Goal: Task Accomplishment & Management: Manage account settings

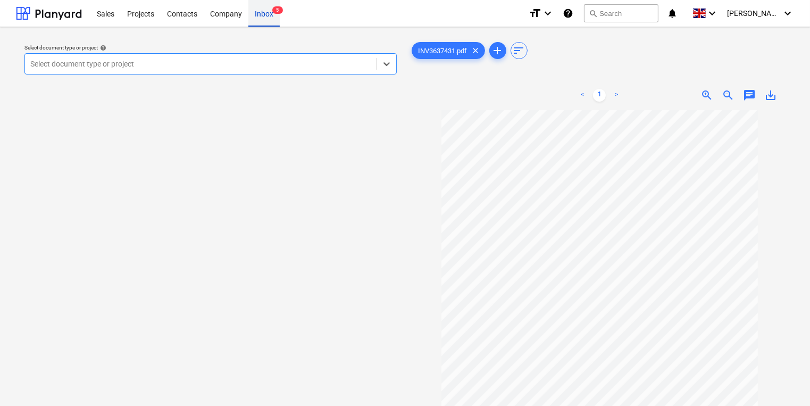
click at [260, 4] on div "Inbox 5" at bounding box center [263, 12] width 31 height 27
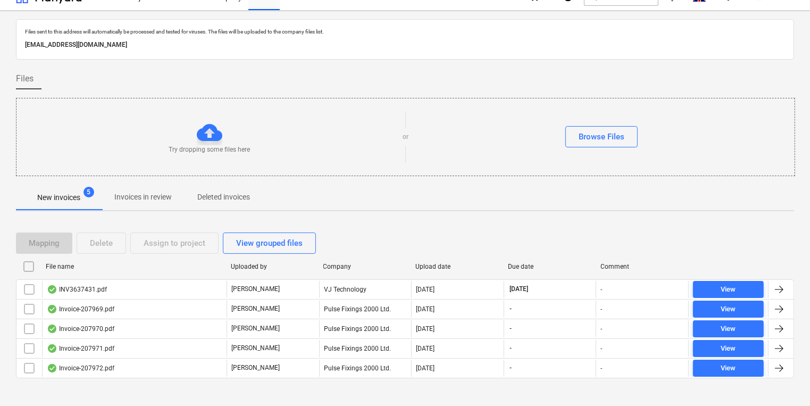
scroll to position [26, 0]
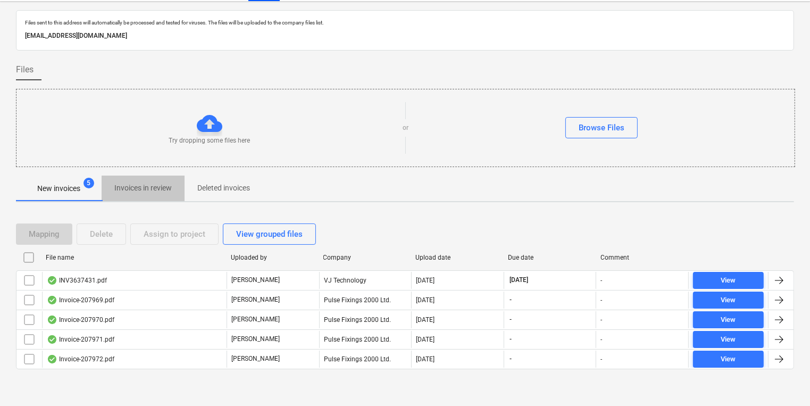
click at [149, 196] on span "Invoices in review" at bounding box center [143, 188] width 83 height 18
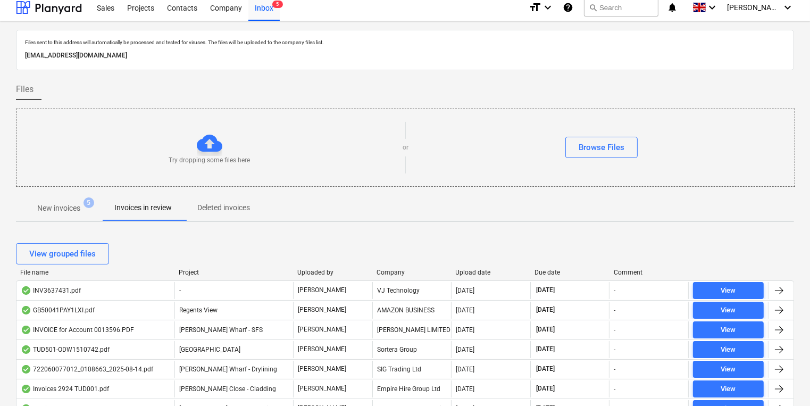
scroll to position [26, 0]
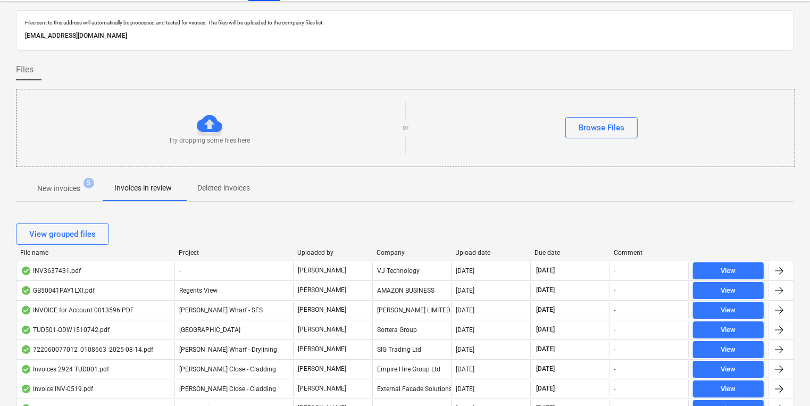
click at [78, 187] on p "New invoices" at bounding box center [58, 188] width 43 height 11
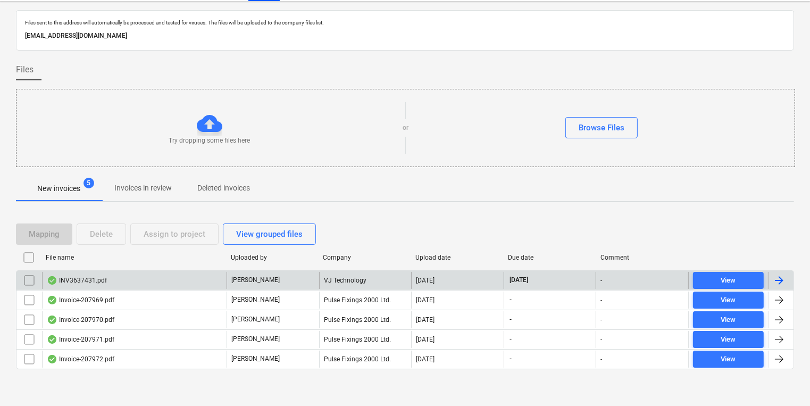
click at [115, 283] on div "INV3637431.pdf" at bounding box center [134, 280] width 185 height 17
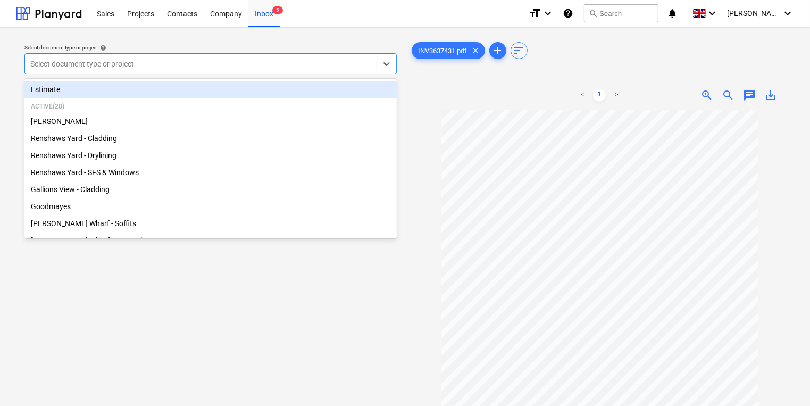
click at [251, 56] on div "Select document type or project" at bounding box center [210, 63] width 372 height 21
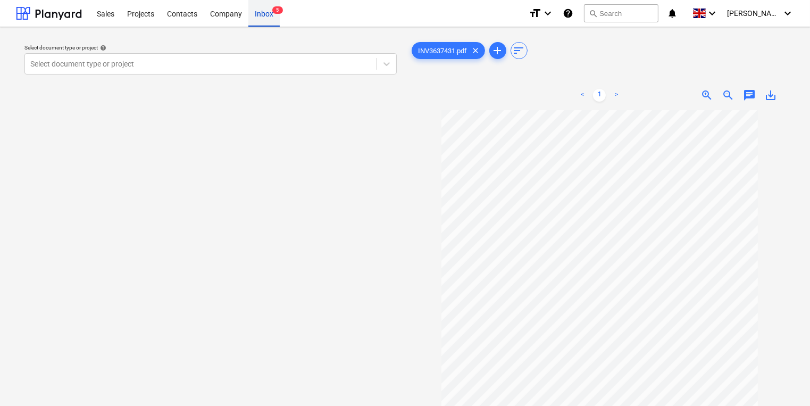
click at [272, 17] on div "Inbox 5" at bounding box center [263, 12] width 31 height 27
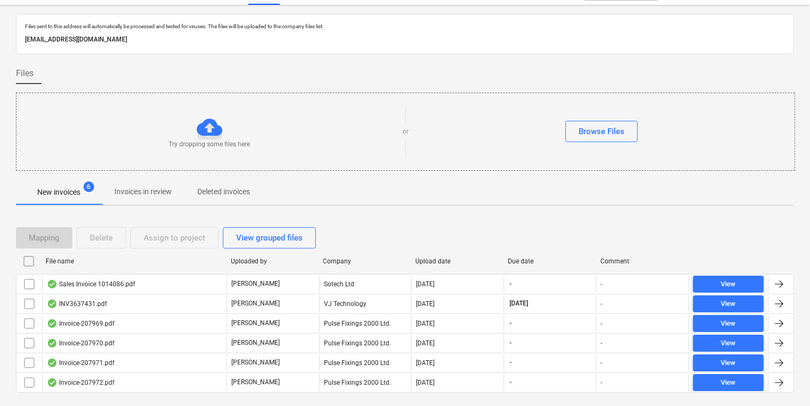
scroll to position [45, 0]
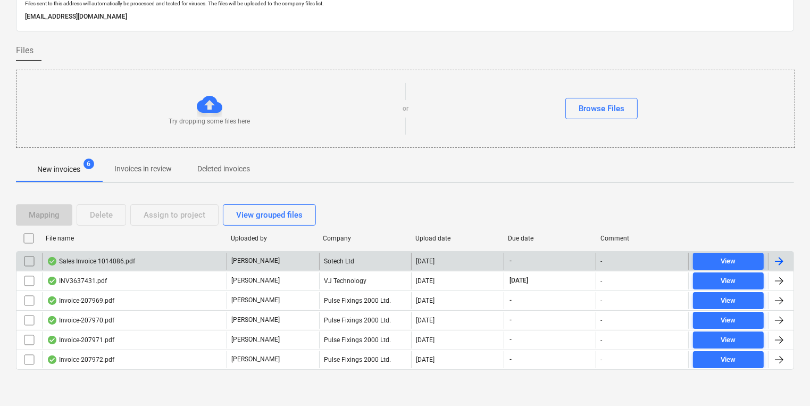
click at [126, 265] on div "Sales Invoice 1014086.pdf" at bounding box center [134, 261] width 185 height 17
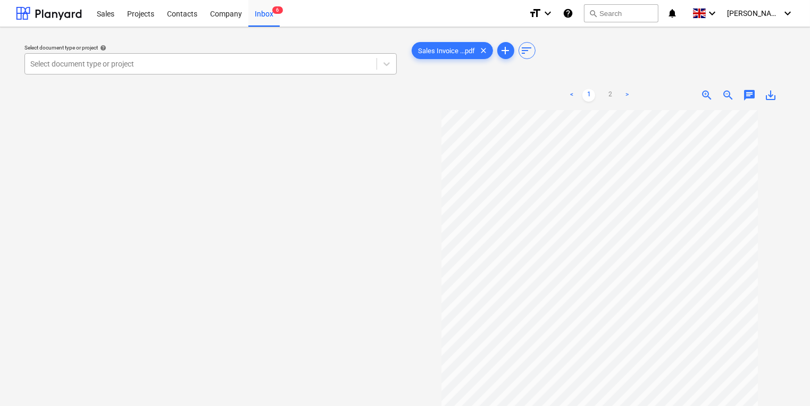
click at [213, 68] on div at bounding box center [200, 64] width 341 height 11
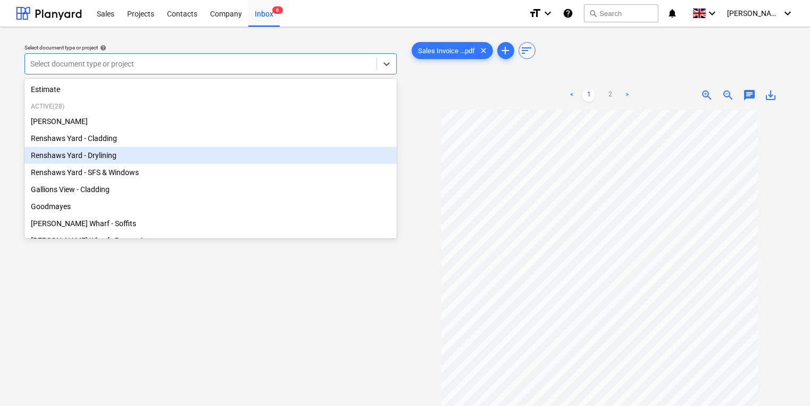
scroll to position [43, 0]
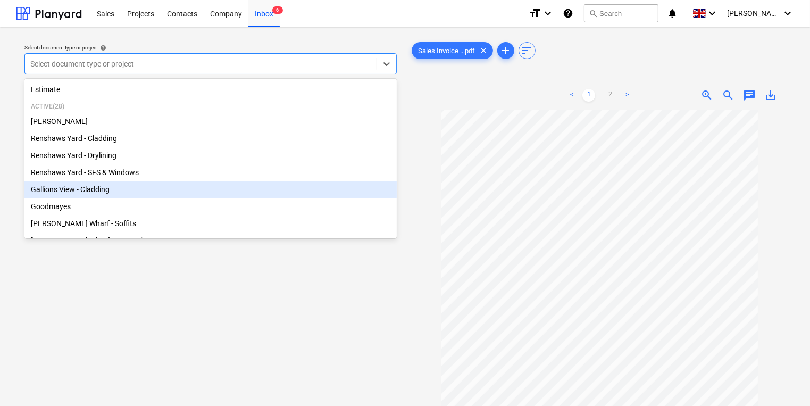
click at [18, 195] on body "This website stores cookies on your computer. These cookies are used to collect…" at bounding box center [405, 203] width 810 height 406
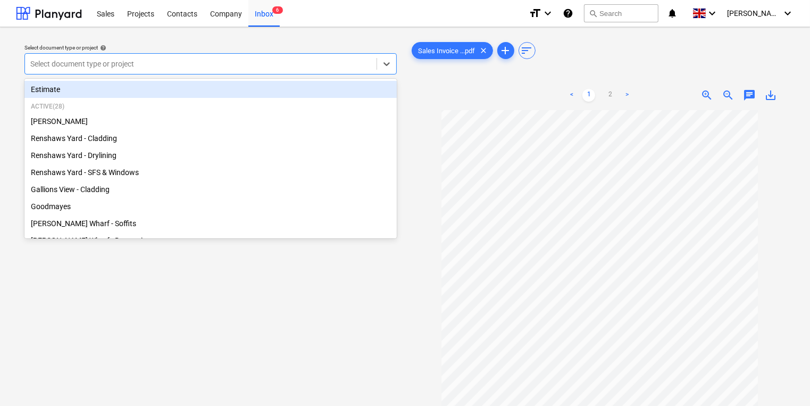
click at [178, 64] on div at bounding box center [200, 64] width 341 height 11
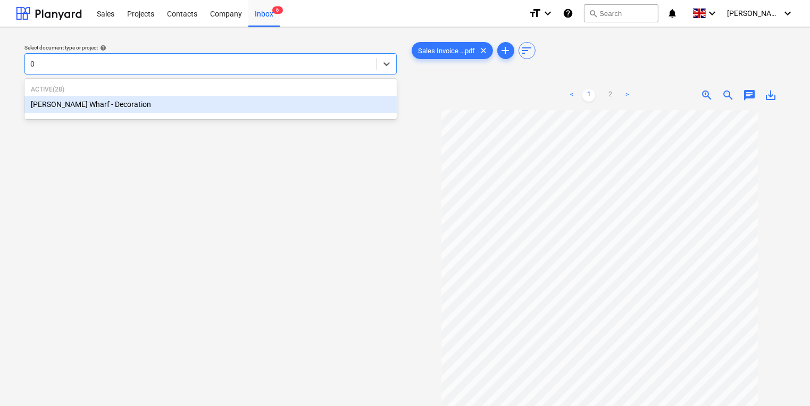
type input "02"
click at [154, 106] on div "[PERSON_NAME] Wharf - Drylining" at bounding box center [210, 104] width 372 height 17
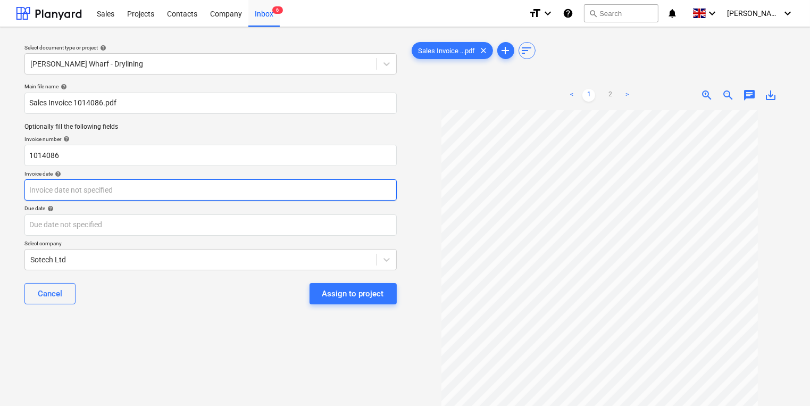
click at [117, 187] on body "This website stores cookies on your computer. These cookies are used to collect…" at bounding box center [405, 203] width 810 height 406
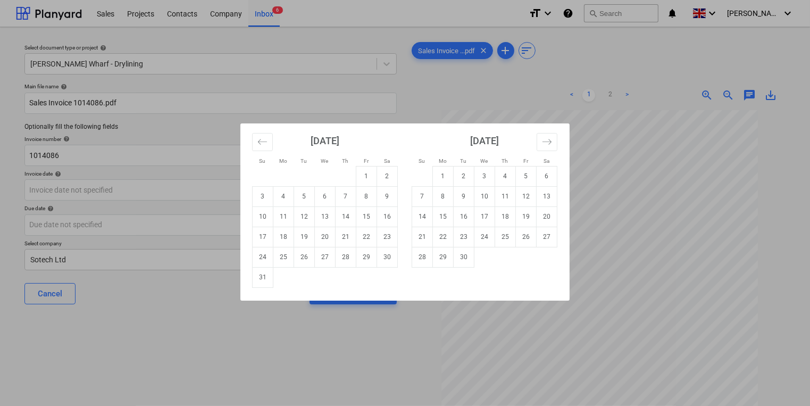
click at [117, 194] on div "Su Mo Tu We Th Fr Sa Su Mo Tu We Th Fr Sa [DATE] 1 2 3 4 5 6 7 8 9 10 11 12 13 …" at bounding box center [405, 203] width 810 height 406
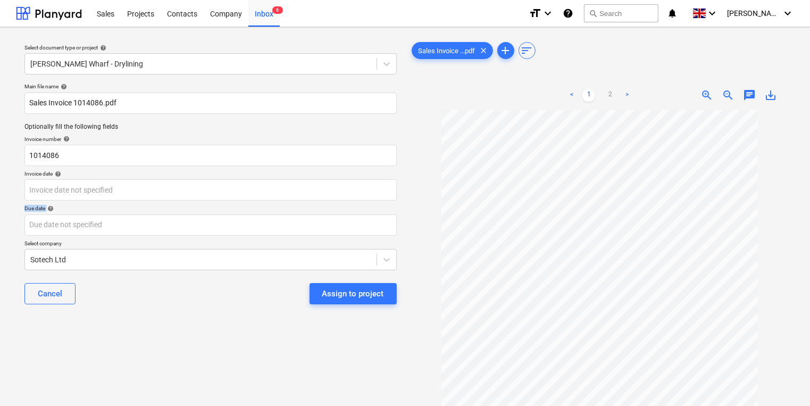
click at [264, 205] on div "Main file name help Sales Invoice 1014086.pdf Optionally fill the following fie…" at bounding box center [210, 198] width 381 height 238
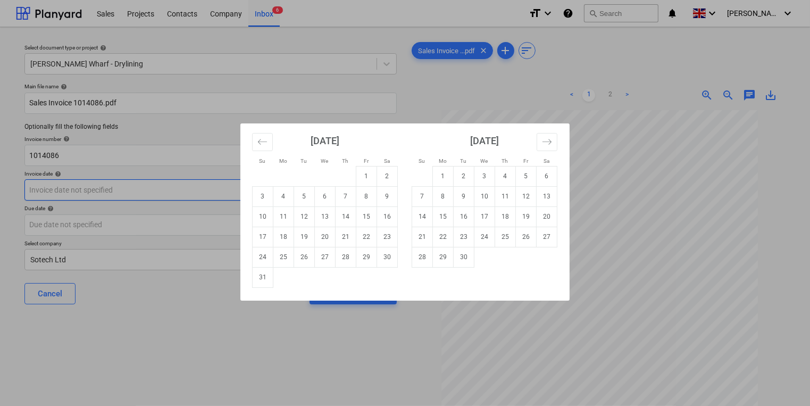
click at [243, 185] on body "This website stores cookies on your computer. These cookies are used to collect…" at bounding box center [405, 203] width 810 height 406
drag, startPoint x: 359, startPoint y: 142, endPoint x: 273, endPoint y: 165, distance: 89.3
click at [270, 167] on div "[DATE] 1 2 3 4 5 6 7 8 9 10 11 12 13 14 15 16 17 18 19 20 21 22 23 24 25 26 27 …" at bounding box center [325, 205] width 160 height 164
click at [626, 90] on div "Su Mo Tu We Th Fr Sa Su Mo Tu We Th Fr Sa [DATE] 1 2 3 4 5 6 7 8 9 10 11 12 13 …" at bounding box center [405, 203] width 810 height 406
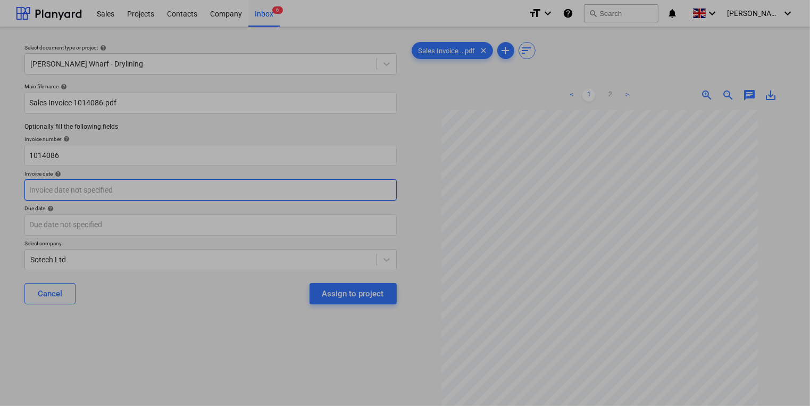
click at [176, 196] on body "This website stores cookies on your computer. These cookies are used to collect…" at bounding box center [405, 203] width 810 height 406
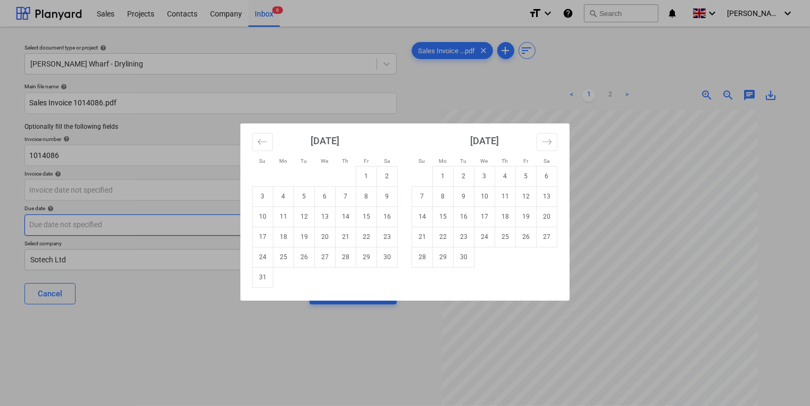
click at [308, 221] on td "12" at bounding box center [304, 216] width 21 height 20
type input "[DATE]"
click at [304, 221] on body "This website stores cookies on your computer. These cookies are used to collect…" at bounding box center [405, 203] width 810 height 406
click at [464, 255] on td "30" at bounding box center [464, 257] width 21 height 20
type input "[DATE]"
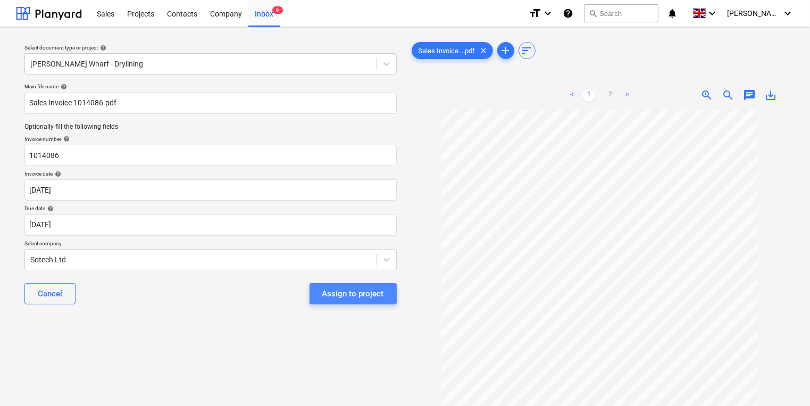
click at [363, 298] on div "Assign to project" at bounding box center [353, 294] width 62 height 14
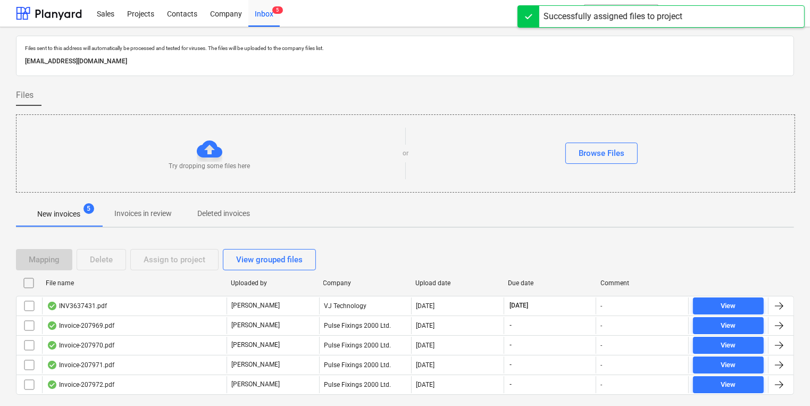
click at [362, 230] on div "Files sent to this address will automatically be processed and tested for virus…" at bounding box center [405, 226] width 778 height 380
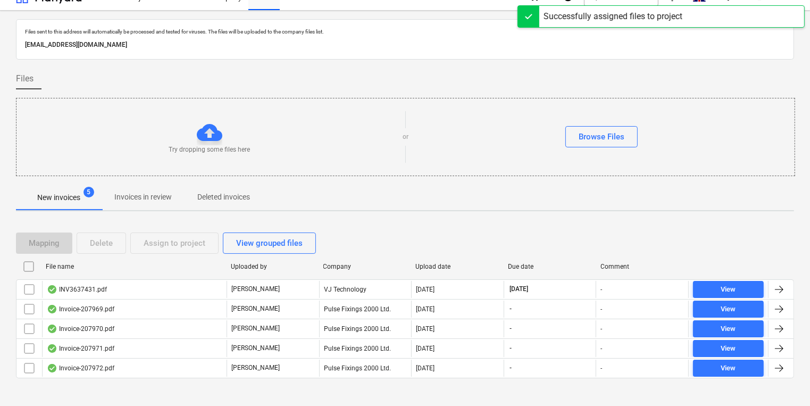
scroll to position [26, 0]
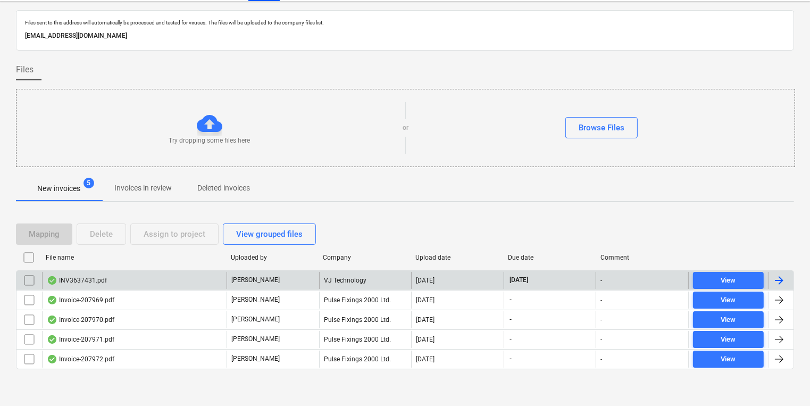
click at [205, 276] on div "INV3637431.pdf" at bounding box center [134, 280] width 185 height 17
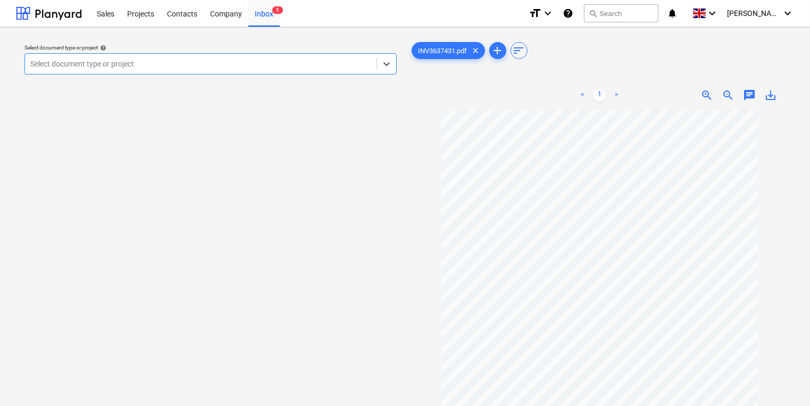
scroll to position [43, 0]
click at [705, 98] on span "zoom_in" at bounding box center [707, 95] width 13 height 13
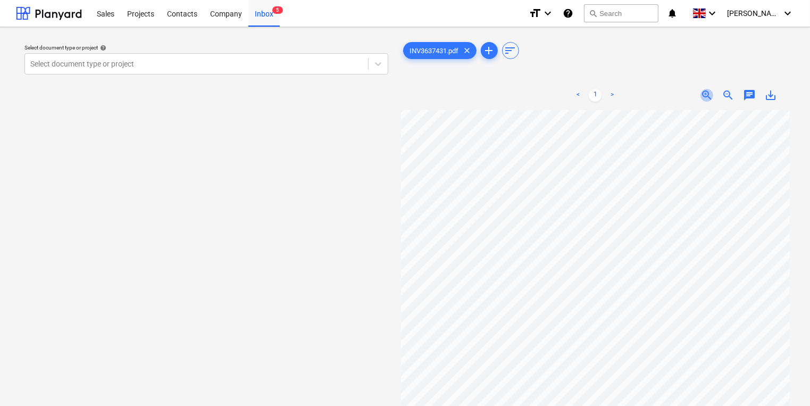
click at [704, 98] on span "zoom_in" at bounding box center [707, 95] width 13 height 13
click at [721, 89] on div "zoom_out" at bounding box center [728, 95] width 21 height 13
drag, startPoint x: 598, startPoint y: 0, endPoint x: 170, endPoint y: 64, distance: 433.1
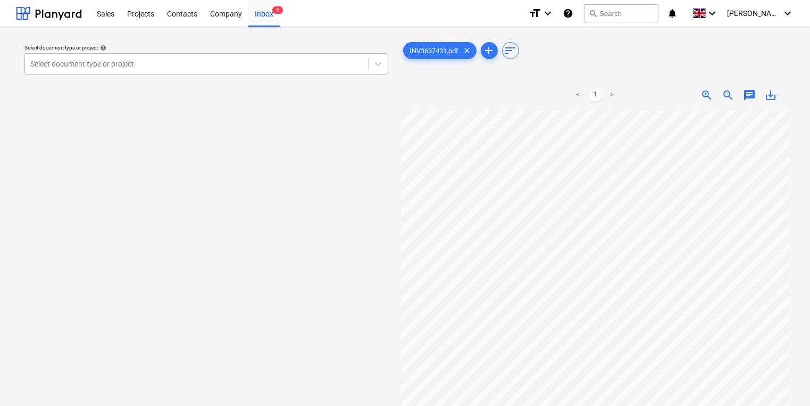
click at [170, 64] on div at bounding box center [196, 64] width 333 height 11
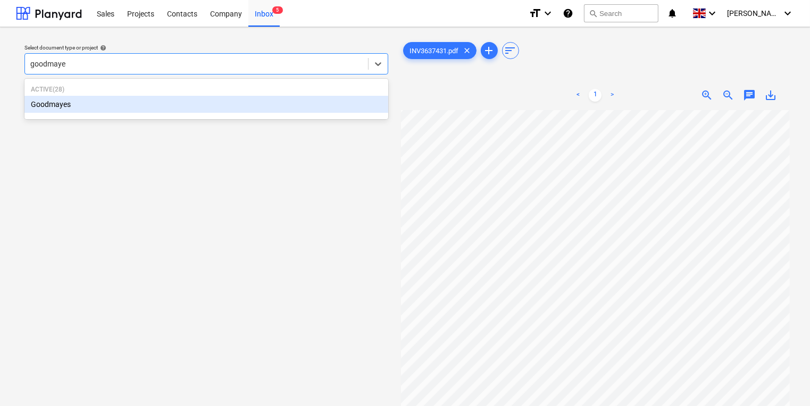
type input "goodmayes"
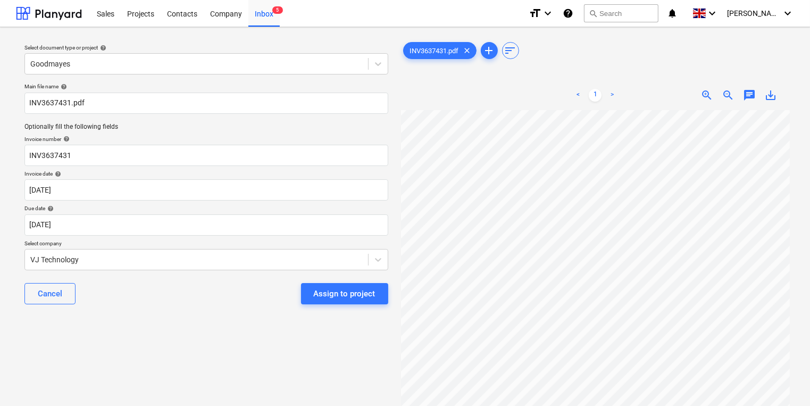
scroll to position [34, 0]
click at [326, 292] on div "Assign to project" at bounding box center [345, 294] width 62 height 14
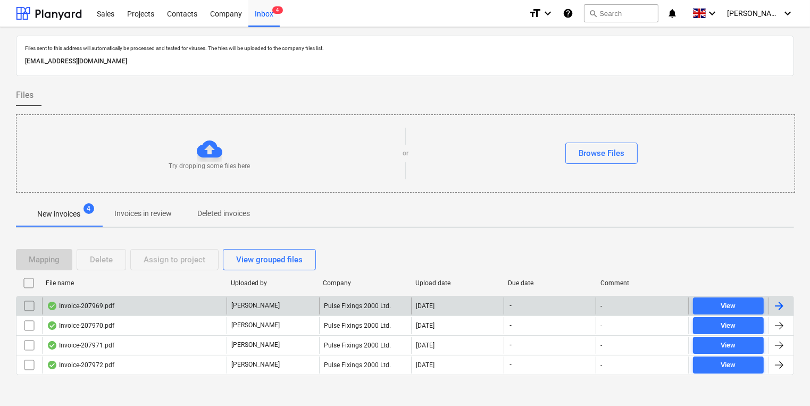
click at [260, 302] on p "[PERSON_NAME]" at bounding box center [255, 305] width 48 height 9
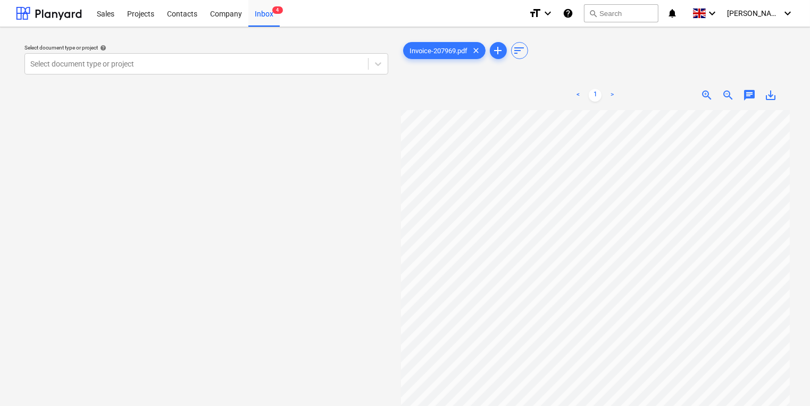
scroll to position [67, 8]
click at [205, 61] on div at bounding box center [196, 64] width 333 height 11
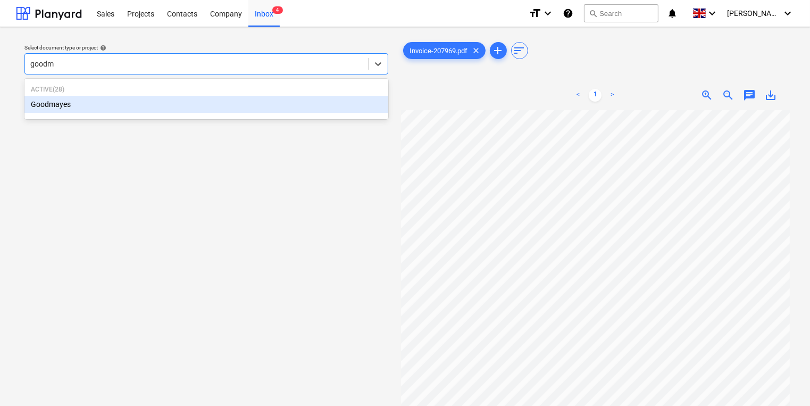
type input "goodma"
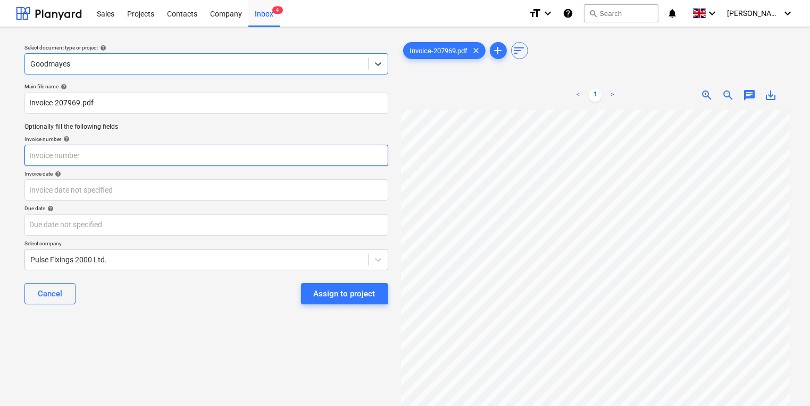
click at [196, 162] on input "text" at bounding box center [206, 155] width 364 height 21
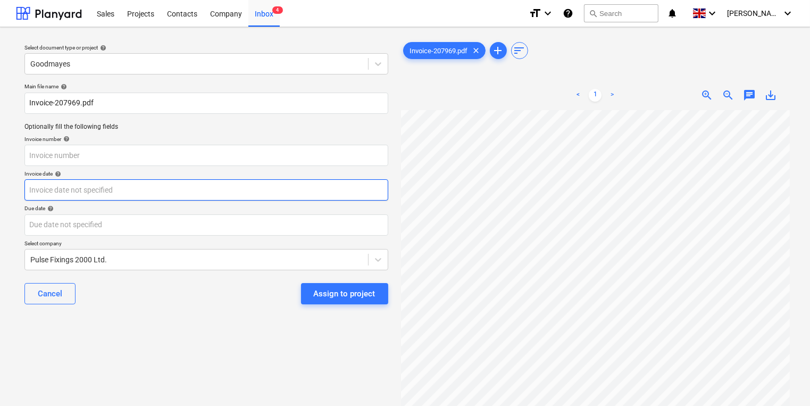
scroll to position [153, 0]
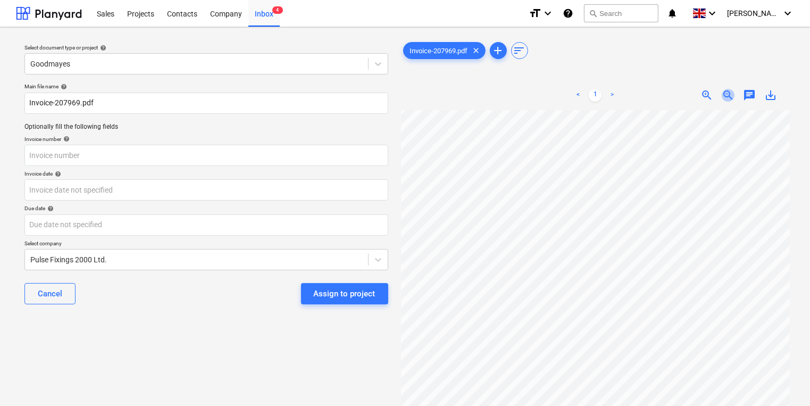
click at [723, 96] on span "zoom_out" at bounding box center [728, 95] width 13 height 13
click at [706, 405] on html "This website stores cookies on your computer. These cookies are used to collect…" at bounding box center [405, 203] width 810 height 406
click at [246, 160] on input "text" at bounding box center [206, 155] width 364 height 21
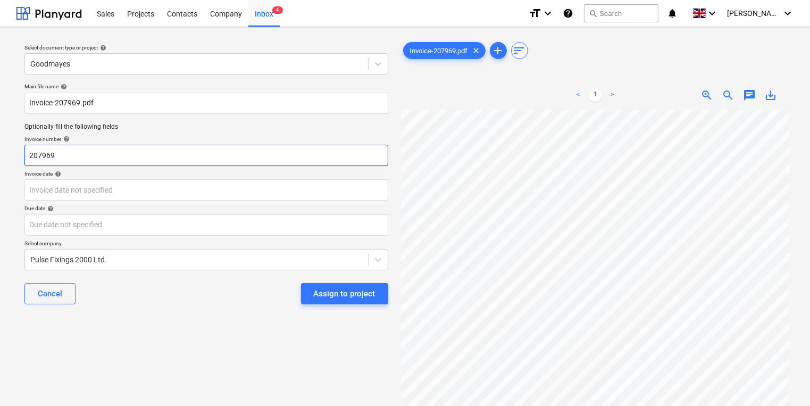
type input "207969"
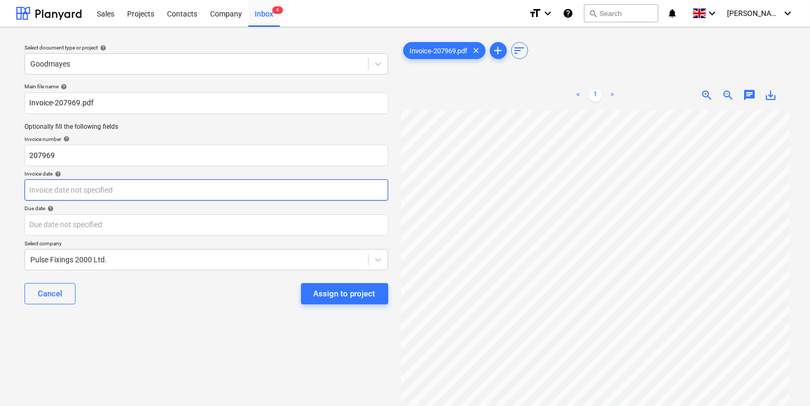
drag, startPoint x: 94, startPoint y: 175, endPoint x: 98, endPoint y: 181, distance: 7.7
click at [98, 181] on div "Invoice date help" at bounding box center [206, 185] width 364 height 30
click at [98, 181] on body "This website stores cookies on your computer. These cookies are used to collect…" at bounding box center [405, 203] width 810 height 406
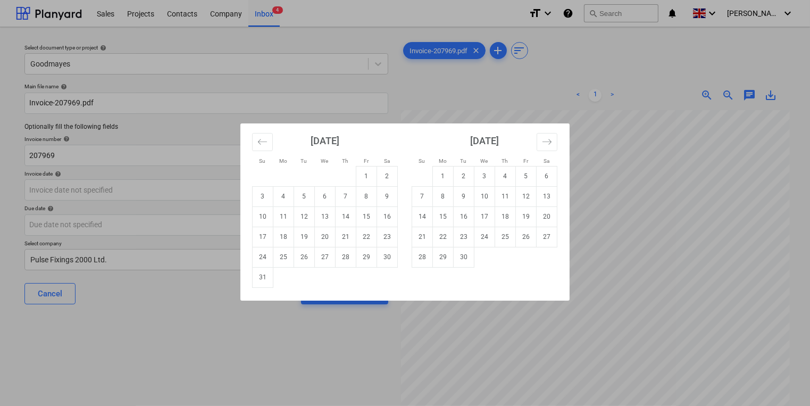
click at [98, 182] on div "Su Mo Tu We Th Fr Sa Su Mo Tu We Th Fr Sa [DATE] 1 2 3 4 5 6 7 8 9 10 11 12 13 …" at bounding box center [405, 203] width 810 height 406
click at [98, 182] on body "This website stores cookies on your computer. These cookies are used to collect…" at bounding box center [405, 203] width 810 height 406
click at [284, 242] on td "18" at bounding box center [283, 237] width 21 height 20
type input "[DATE]"
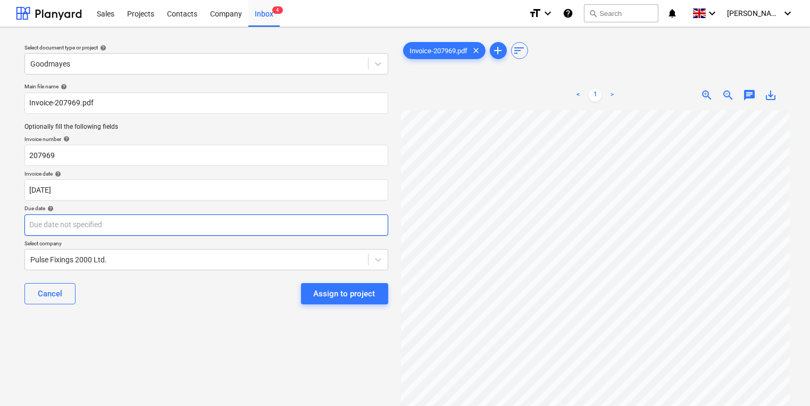
click at [234, 224] on body "This website stores cookies on your computer. These cookies are used to collect…" at bounding box center [405, 203] width 810 height 406
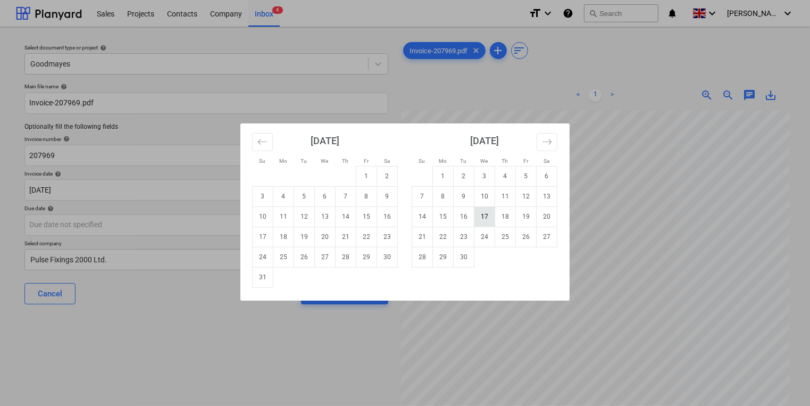
click at [475, 215] on td "17" at bounding box center [485, 216] width 21 height 20
type input "[DATE]"
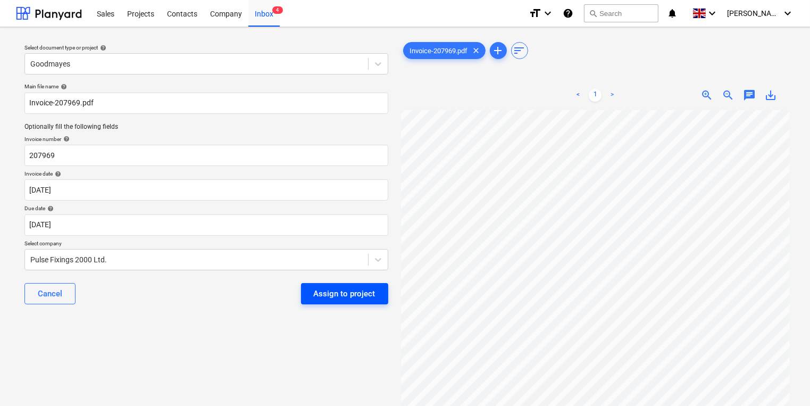
click at [321, 287] on div "Assign to project" at bounding box center [345, 294] width 62 height 14
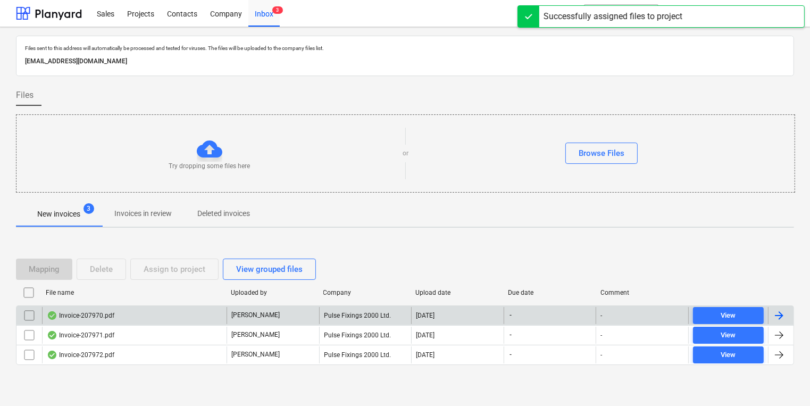
click at [206, 317] on div "Invoice-207970.pdf" at bounding box center [134, 315] width 185 height 17
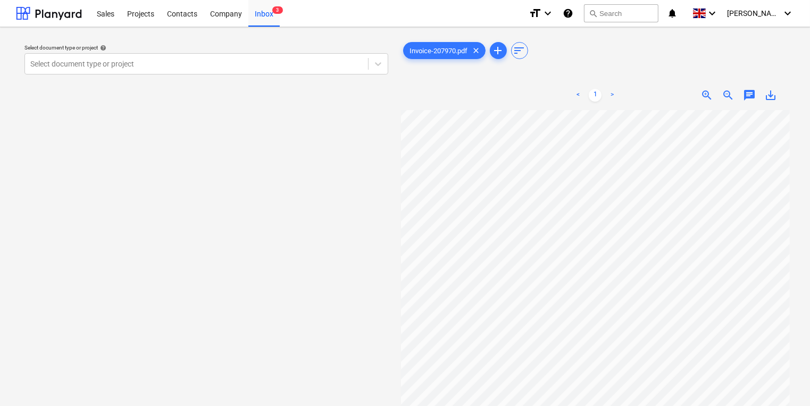
scroll to position [85, 12]
click at [199, 60] on div at bounding box center [196, 64] width 333 height 11
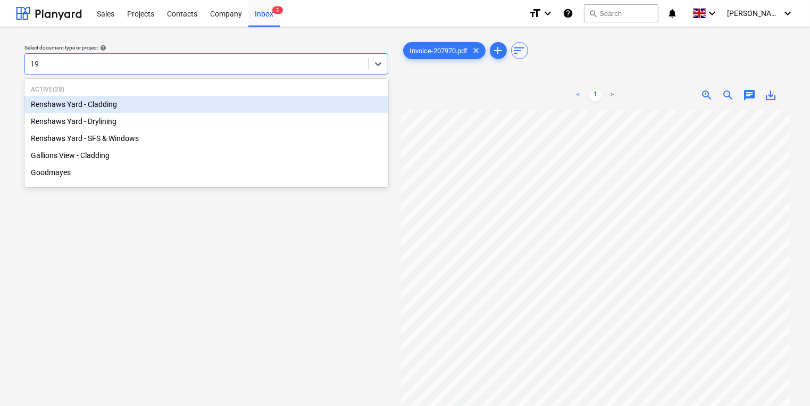
type input "1"
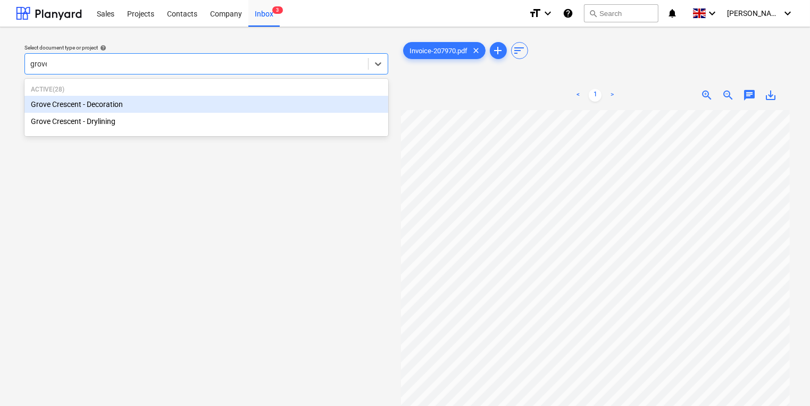
type input "grove"
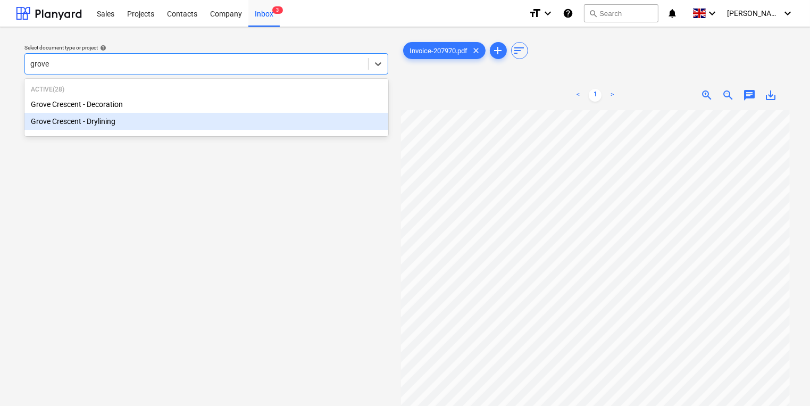
click at [154, 118] on div "Grove Crescent - Drylining" at bounding box center [206, 121] width 364 height 17
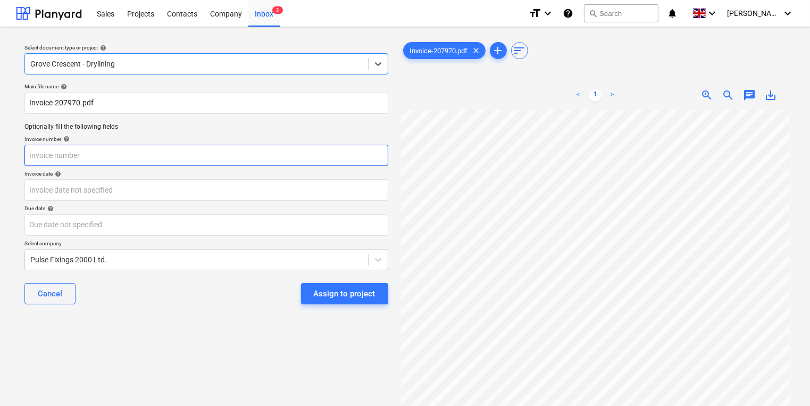
click at [147, 155] on input "text" at bounding box center [206, 155] width 364 height 21
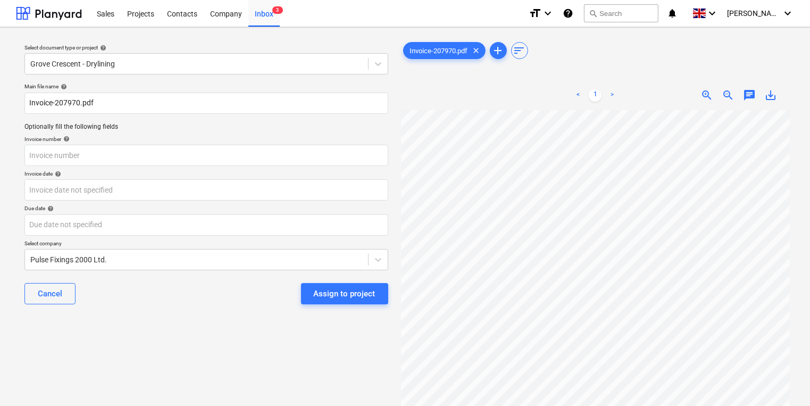
scroll to position [0, 12]
click at [270, 162] on input "text" at bounding box center [206, 155] width 364 height 21
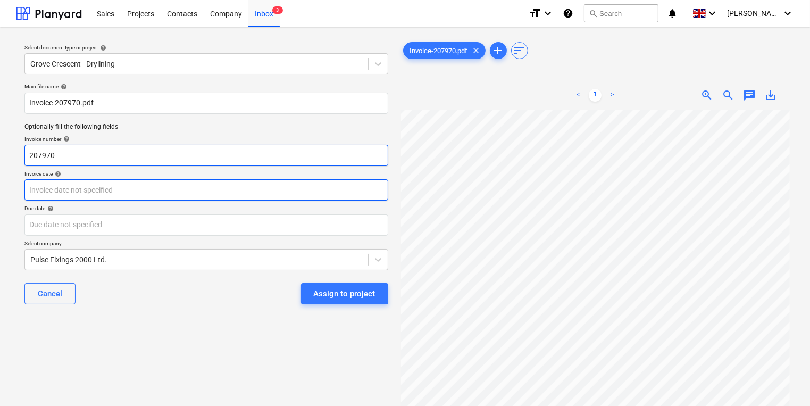
type input "207970"
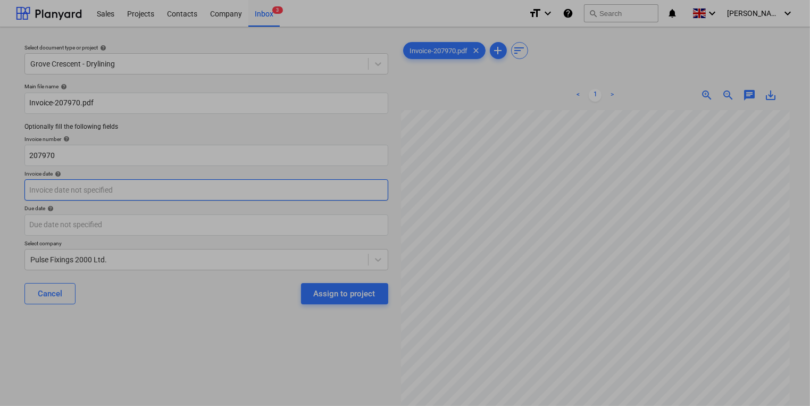
click at [258, 189] on body "This website stores cookies on your computer. These cookies are used to collect…" at bounding box center [405, 203] width 810 height 406
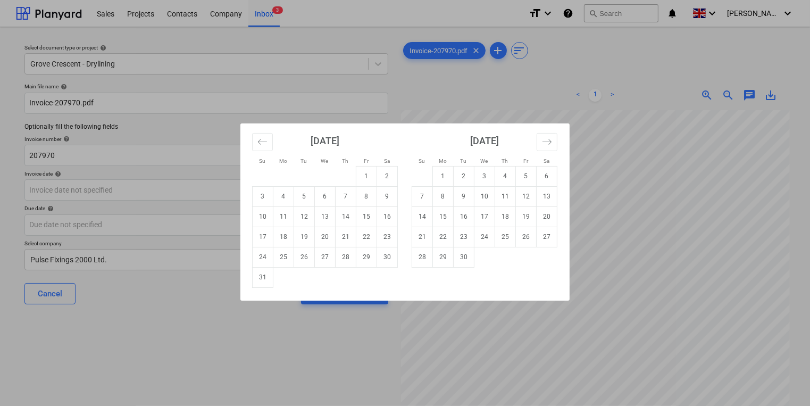
click at [238, 186] on div "Su Mo Tu We Th Fr Sa Su Mo Tu We Th Fr Sa [DATE] 1 2 3 4 5 6 7 8 9 10 11 12 13 …" at bounding box center [405, 203] width 810 height 406
click at [238, 186] on body "This website stores cookies on your computer. These cookies are used to collect…" at bounding box center [405, 203] width 810 height 406
click at [238, 186] on div "Su Mo Tu We Th Fr Sa Su Mo Tu We Th Fr Sa [DATE] 1 2 3 4 5 6 7 8 9 10 11 12 13 …" at bounding box center [405, 203] width 810 height 406
click at [238, 186] on body "This website stores cookies on your computer. These cookies are used to collect…" at bounding box center [405, 203] width 810 height 406
click at [283, 234] on td "18" at bounding box center [283, 237] width 21 height 20
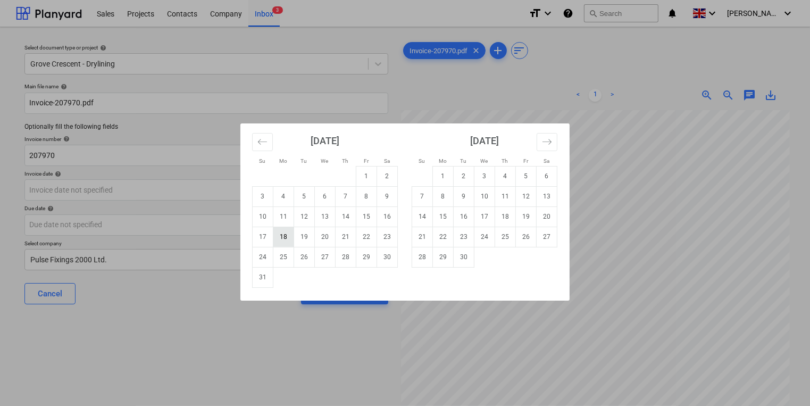
type input "[DATE]"
click at [283, 234] on body "This website stores cookies on your computer. These cookies are used to collect…" at bounding box center [405, 203] width 810 height 406
click at [490, 219] on td "17" at bounding box center [485, 216] width 21 height 20
type input "[DATE]"
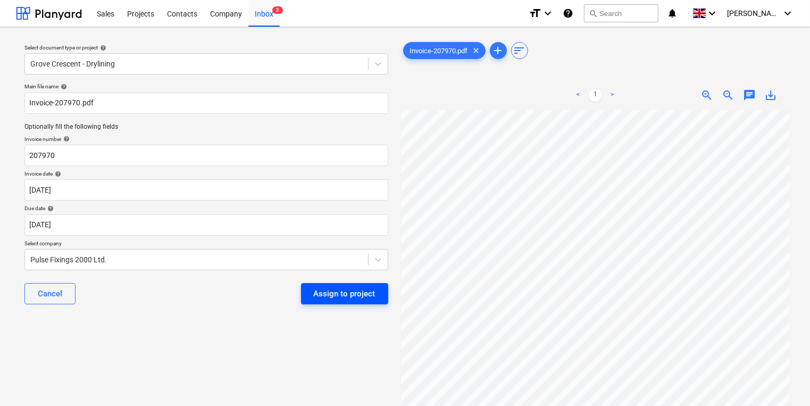
click at [335, 297] on div "Assign to project" at bounding box center [345, 294] width 62 height 14
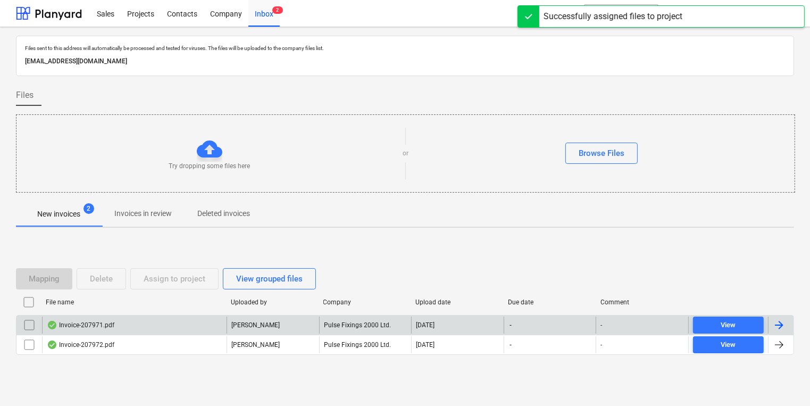
click at [292, 317] on div "[PERSON_NAME]" at bounding box center [273, 325] width 93 height 17
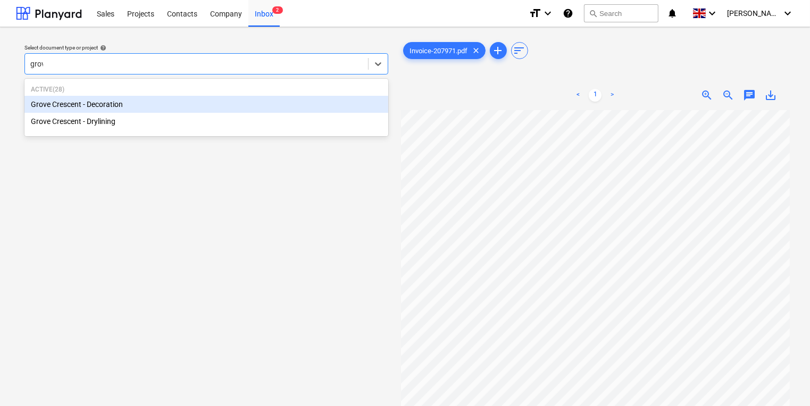
type input "grove"
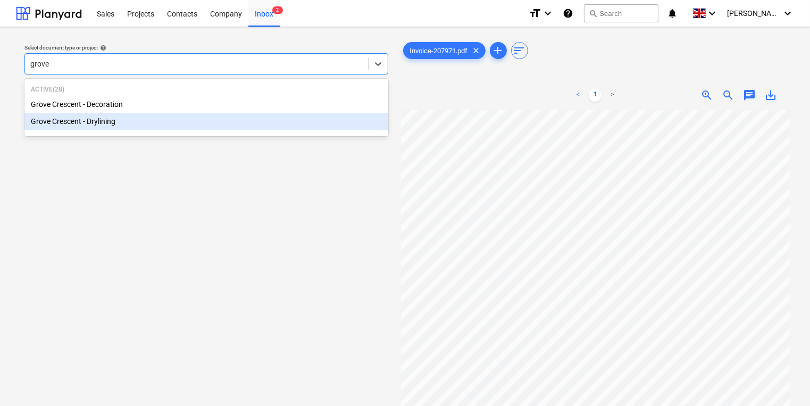
click at [191, 134] on div "Active ( [GEOGRAPHIC_DATA] - Decoration [GEOGRAPHIC_DATA] - Drylining" at bounding box center [206, 107] width 364 height 57
click at [204, 128] on div "Grove Crescent - Drylining" at bounding box center [206, 121] width 364 height 17
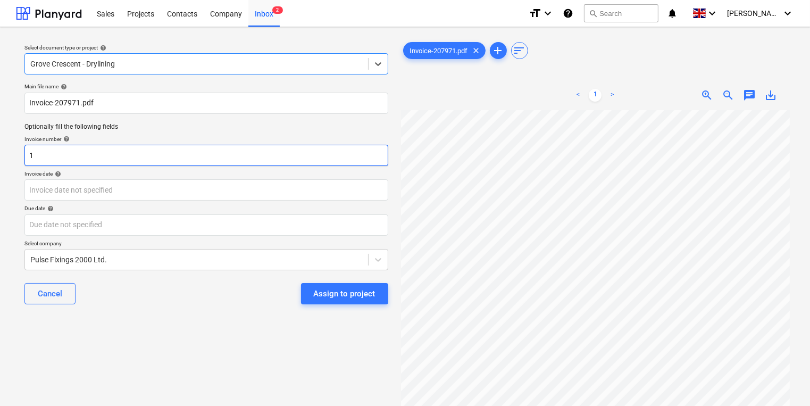
click at [209, 147] on input "1" at bounding box center [206, 155] width 364 height 21
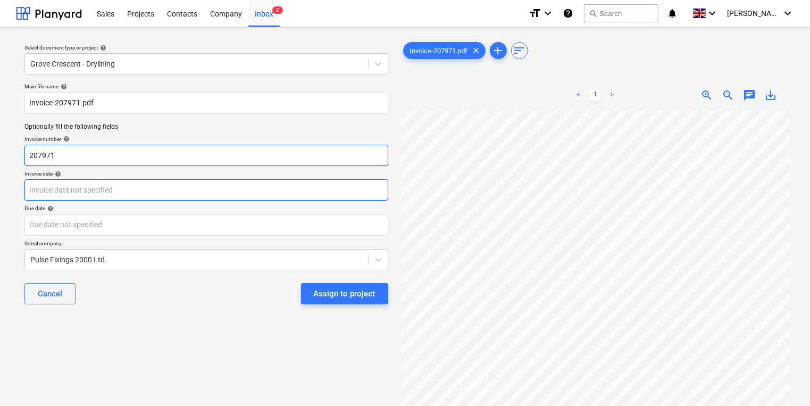
type input "207971"
click at [196, 180] on body "This website stores cookies on your computer. These cookies are used to collect…" at bounding box center [405, 203] width 810 height 406
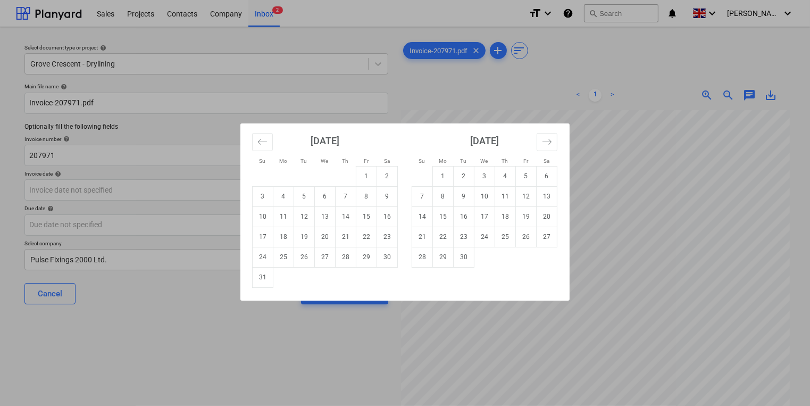
click at [199, 188] on div "Su Mo Tu We Th Fr Sa Su Mo Tu We Th Fr Sa [DATE] 1 2 3 4 5 6 7 8 9 10 11 12 13 …" at bounding box center [405, 203] width 810 height 406
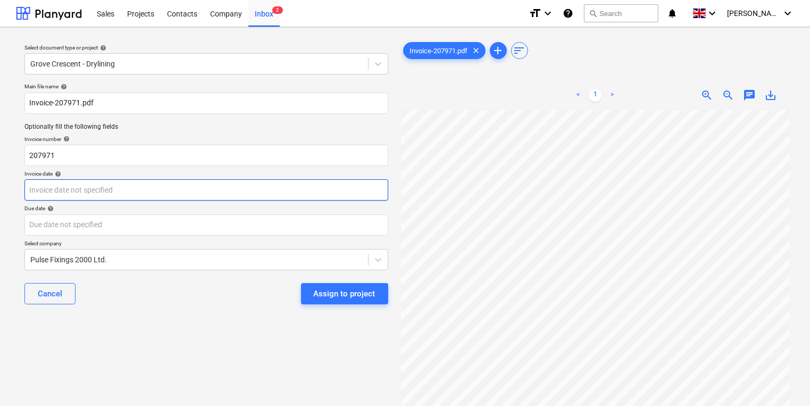
click at [199, 188] on body "This website stores cookies on your computer. These cookies are used to collect…" at bounding box center [405, 203] width 810 height 406
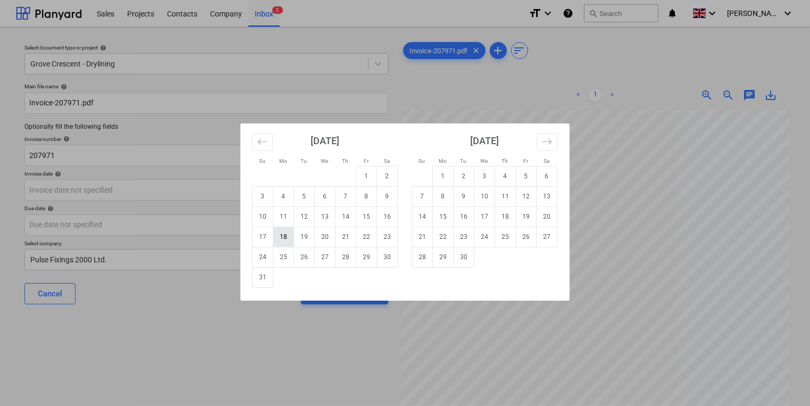
click at [285, 236] on td "18" at bounding box center [283, 237] width 21 height 20
type input "[DATE]"
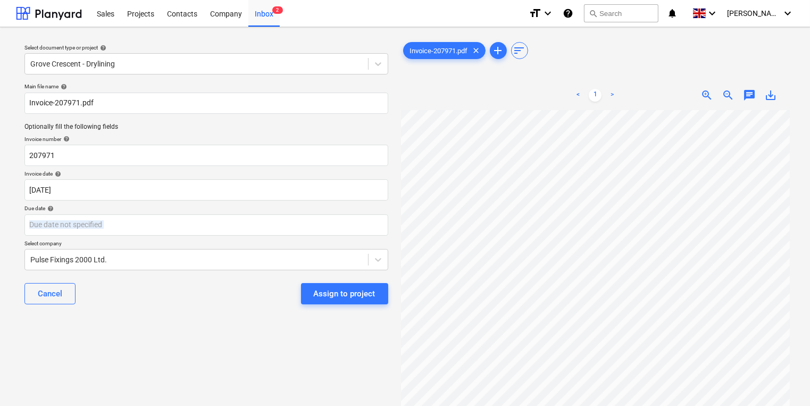
click at [285, 236] on div "Main file name help Invoice-207971.pdf Optionally fill the following fields Inv…" at bounding box center [206, 198] width 372 height 238
click at [260, 219] on body "This website stores cookies on your computer. These cookies are used to collect…" at bounding box center [405, 203] width 810 height 406
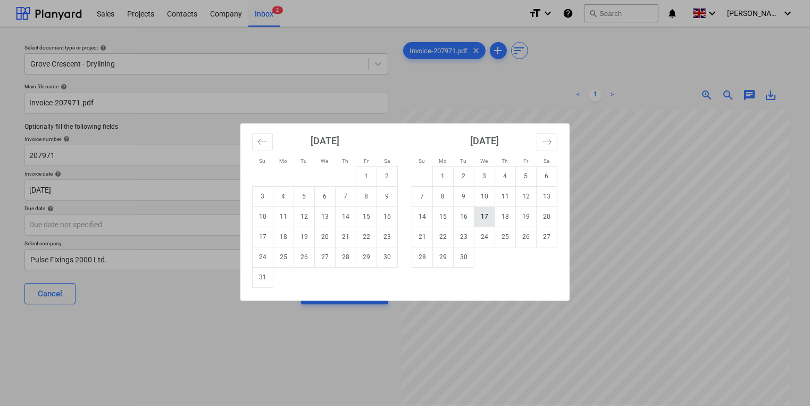
click at [478, 223] on td "17" at bounding box center [485, 216] width 21 height 20
type input "[DATE]"
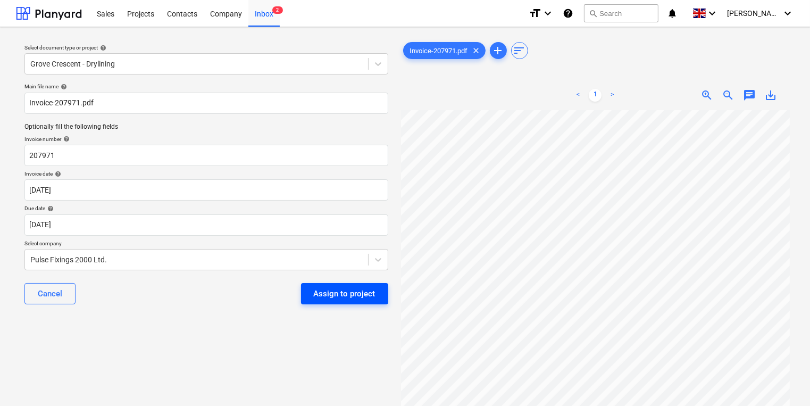
click at [343, 292] on div "Assign to project" at bounding box center [345, 294] width 62 height 14
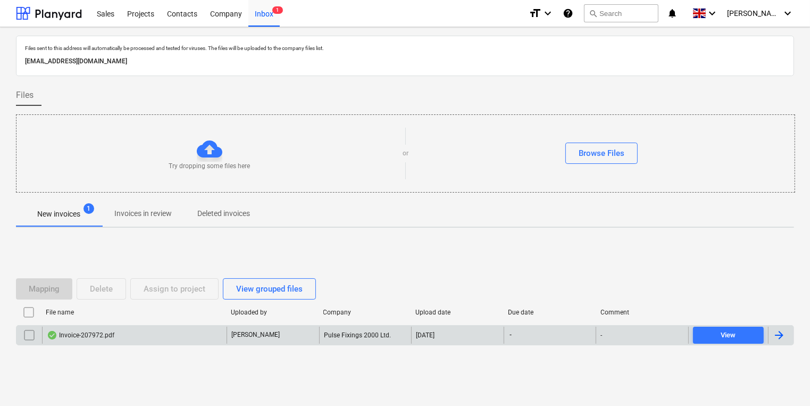
click at [332, 334] on div "Pulse Fixings 2000 Ltd." at bounding box center [365, 335] width 93 height 17
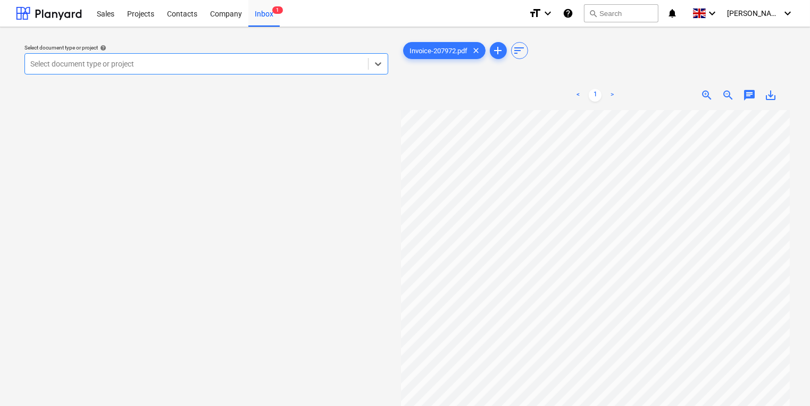
click at [275, 79] on div "Select document type or project help Select is focused ,type to refine list, pr…" at bounding box center [206, 263] width 381 height 455
click at [277, 69] on div "Select document type or project" at bounding box center [196, 63] width 343 height 15
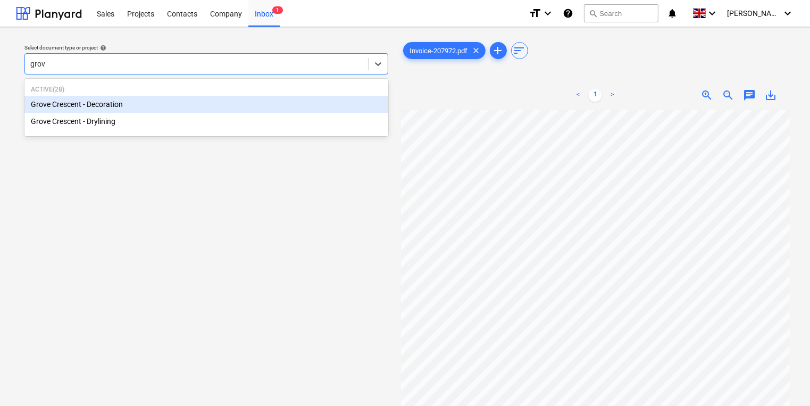
type input "grove"
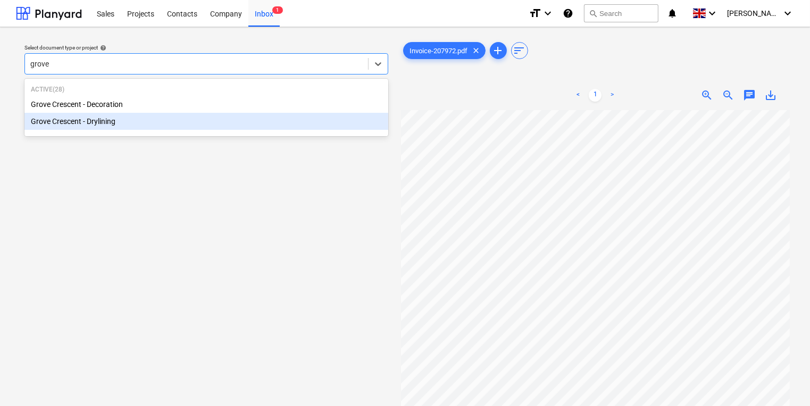
click at [283, 126] on div "Grove Crescent - Drylining" at bounding box center [206, 121] width 364 height 17
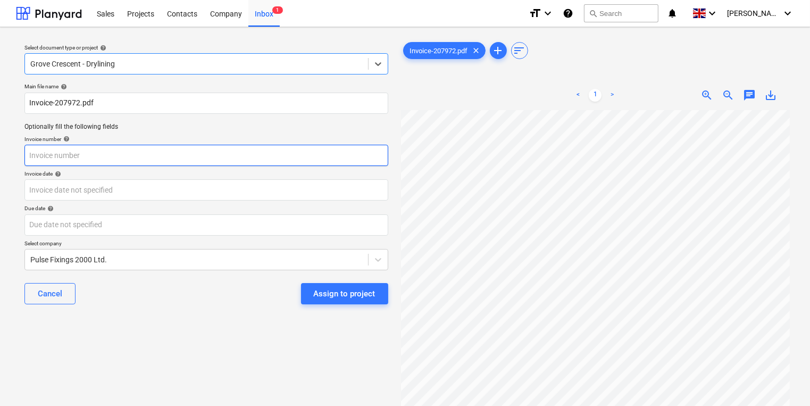
click at [275, 162] on input "text" at bounding box center [206, 155] width 364 height 21
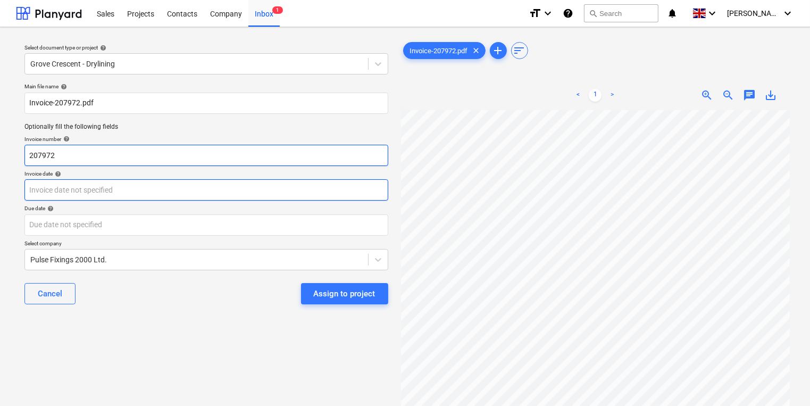
type input "207972"
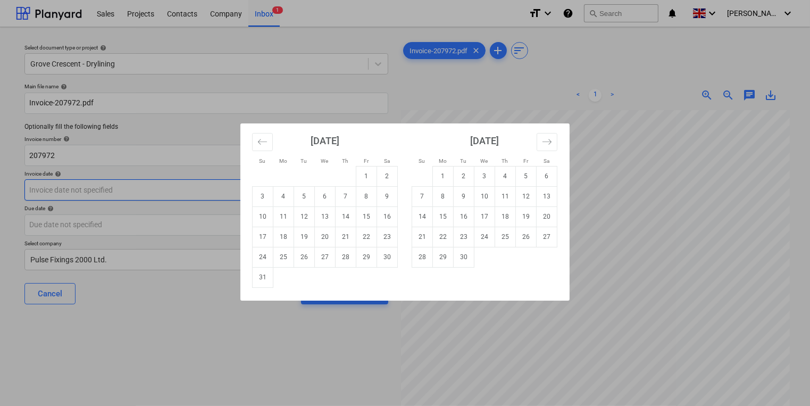
click at [279, 189] on body "This website stores cookies on your computer. These cookies are used to collect…" at bounding box center [405, 203] width 810 height 406
click at [284, 237] on td "18" at bounding box center [283, 237] width 21 height 20
type input "[DATE]"
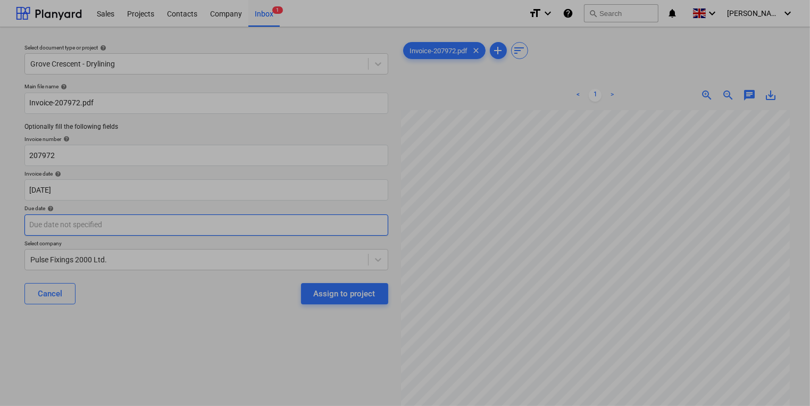
click at [266, 221] on body "This website stores cookies on your computer. These cookies are used to collect…" at bounding box center [405, 203] width 810 height 406
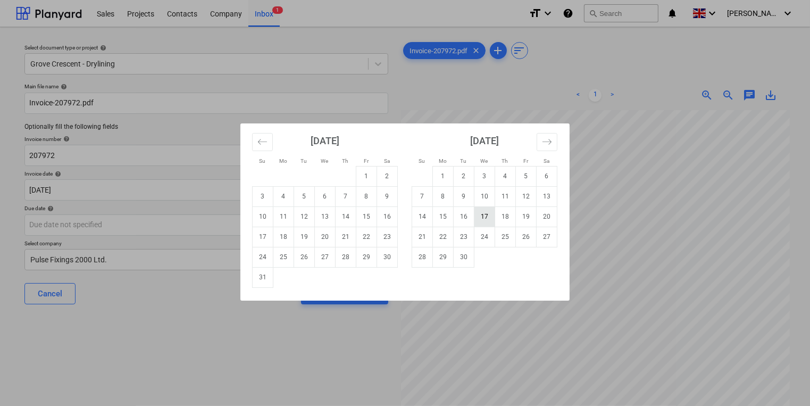
click at [483, 211] on td "17" at bounding box center [485, 216] width 21 height 20
type input "[DATE]"
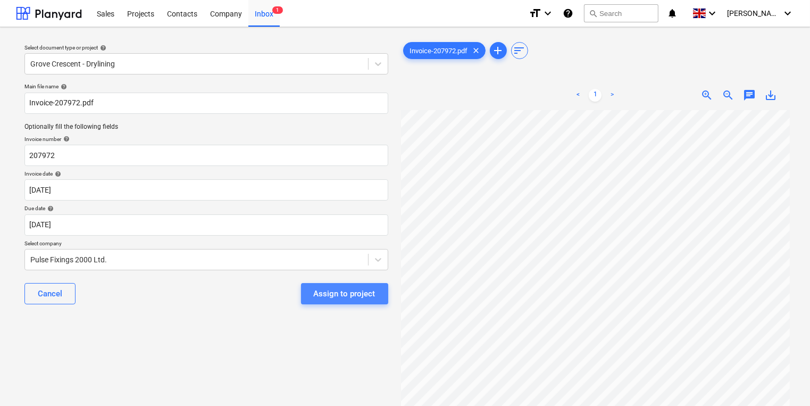
click at [350, 286] on button "Assign to project" at bounding box center [344, 293] width 87 height 21
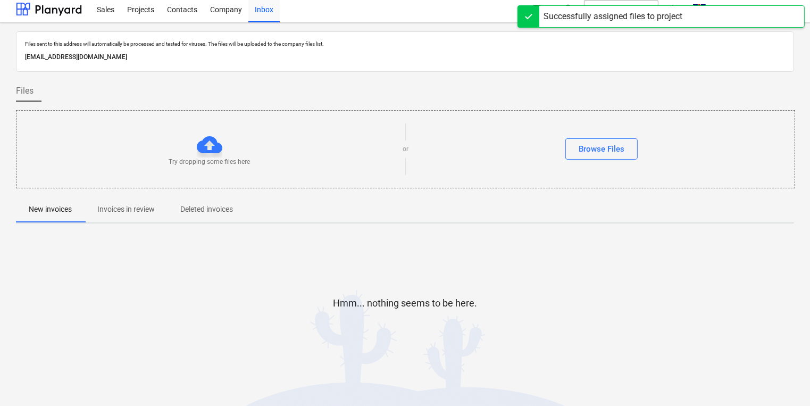
scroll to position [6, 0]
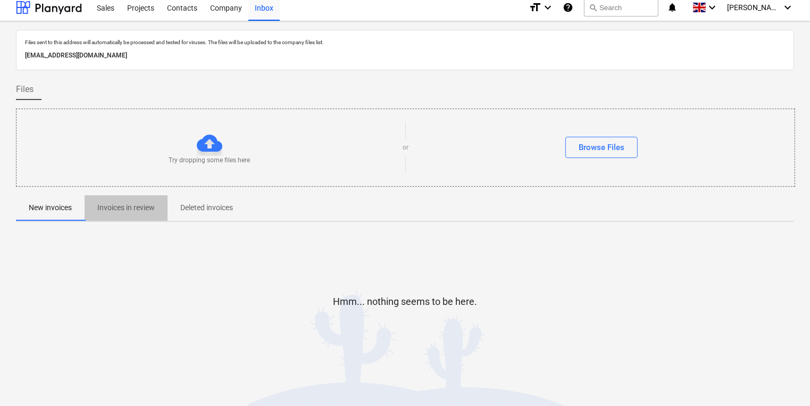
click at [130, 207] on p "Invoices in review" at bounding box center [125, 207] width 57 height 11
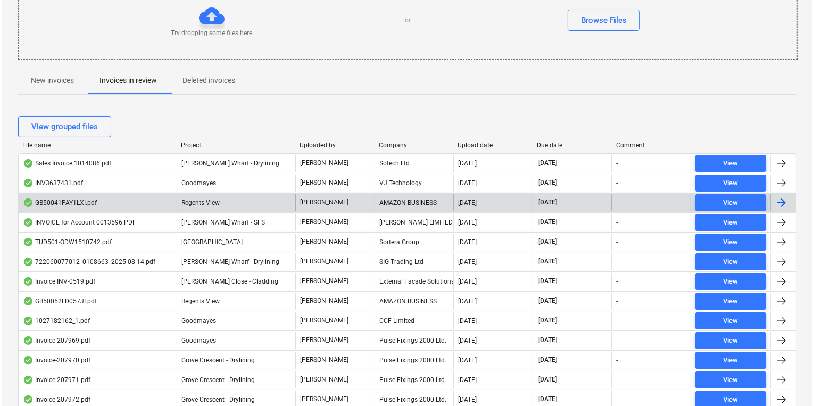
scroll to position [134, 0]
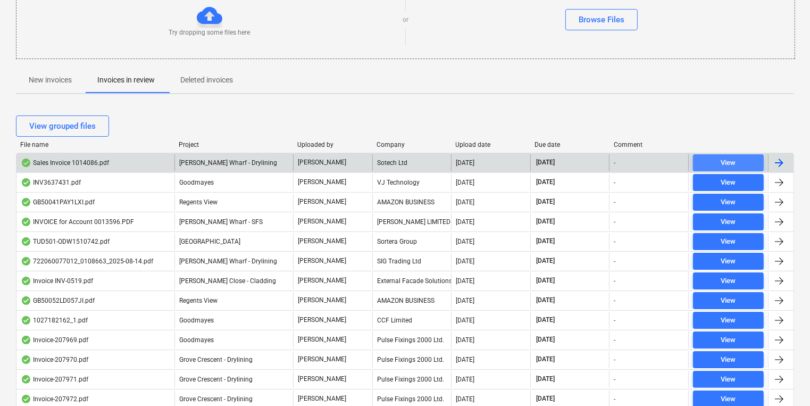
click at [741, 162] on span "View" at bounding box center [729, 163] width 62 height 12
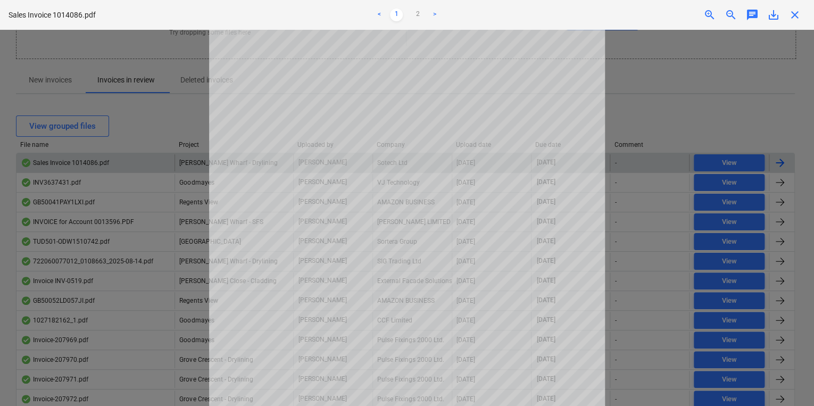
scroll to position [170, 0]
click at [638, 107] on div at bounding box center [407, 218] width 814 height 376
click at [138, 57] on div at bounding box center [407, 218] width 814 height 376
